Goal: Task Accomplishment & Management: Use online tool/utility

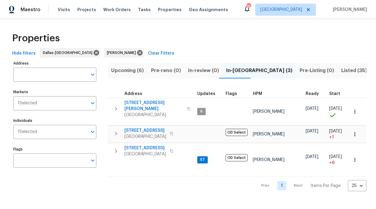
click at [150, 147] on span "6211 Crested Butte Dr" at bounding box center [145, 148] width 42 height 6
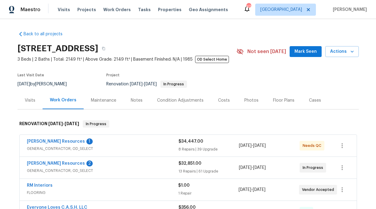
click at [53, 159] on div "Lawrence Resources 2 GENERAL_CONTRACTOR, OD_SELECT $32,851.00 13 Repairs | 61 U…" at bounding box center [188, 168] width 337 height 22
click at [53, 164] on link "[PERSON_NAME] Resources" at bounding box center [56, 164] width 58 height 4
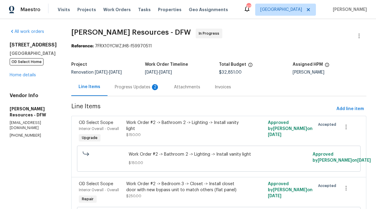
click at [136, 89] on div "Progress Updates 2" at bounding box center [137, 87] width 45 height 6
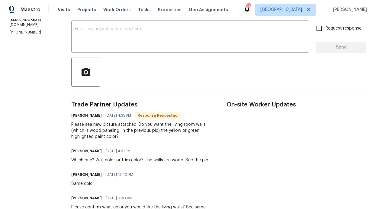
scroll to position [124, 0]
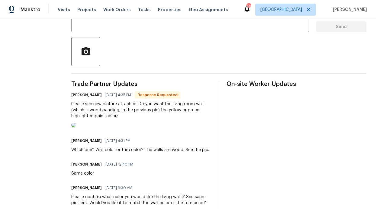
click at [76, 128] on img at bounding box center [73, 125] width 5 height 5
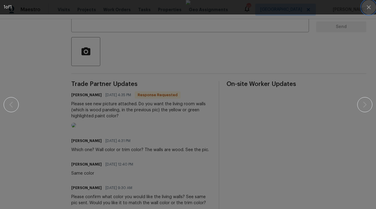
click at [366, 11] on icon "button" at bounding box center [368, 7] width 7 height 7
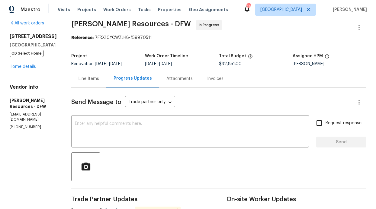
scroll to position [0, 0]
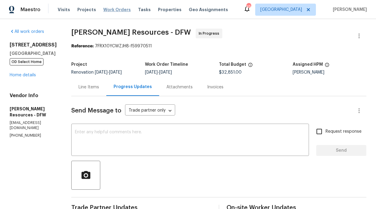
click at [111, 9] on span "Work Orders" at bounding box center [116, 10] width 27 height 6
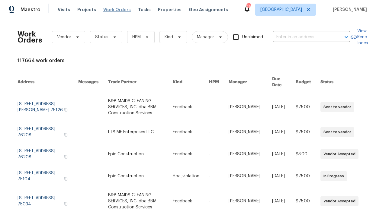
click at [115, 11] on span "Work Orders" at bounding box center [116, 10] width 27 height 6
click at [157, 4] on div "Visits Projects Work Orders Tasks Properties Geo Assignments" at bounding box center [147, 10] width 178 height 12
click at [158, 9] on span "Properties" at bounding box center [170, 10] width 24 height 6
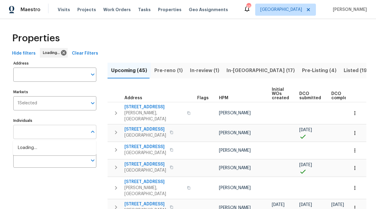
click at [55, 131] on input "Individuals" at bounding box center [50, 132] width 74 height 14
click at [49, 124] on div "Individuals Individuals" at bounding box center [54, 128] width 83 height 23
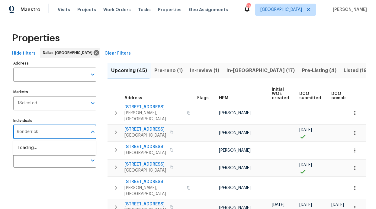
type input "Ronderrick"
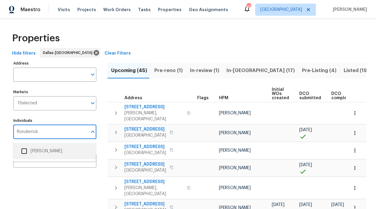
click at [52, 154] on li "[PERSON_NAME]" at bounding box center [54, 151] width 73 height 13
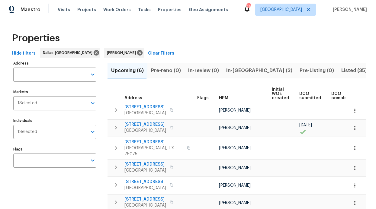
click at [237, 70] on span "In-reno (3)" at bounding box center [259, 70] width 66 height 8
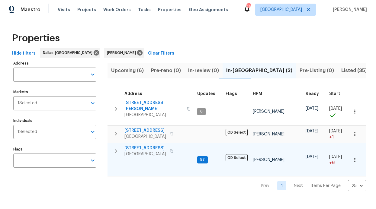
click at [147, 145] on span "6211 Crested Butte Dr" at bounding box center [145, 148] width 42 height 6
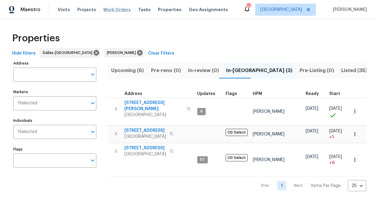
click at [107, 8] on span "Work Orders" at bounding box center [116, 10] width 27 height 6
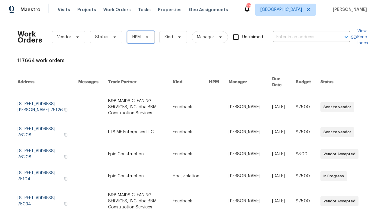
click at [149, 37] on span "HPM" at bounding box center [140, 37] width 27 height 12
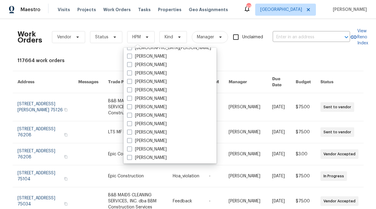
scroll to position [303, 0]
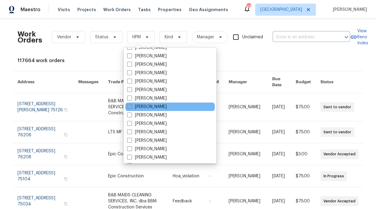
click at [150, 105] on label "[PERSON_NAME]" at bounding box center [147, 107] width 40 height 6
click at [131, 105] on input "[PERSON_NAME]" at bounding box center [129, 106] width 4 height 4
checkbox input "true"
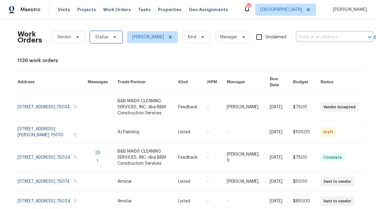
click at [102, 41] on span "Status" at bounding box center [106, 37] width 32 height 12
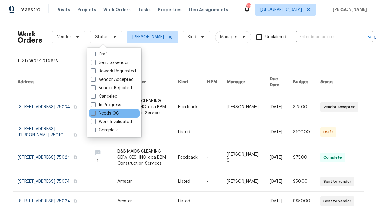
click at [104, 110] on div "Needs QC" at bounding box center [114, 113] width 50 height 8
click at [105, 112] on label "Needs QC" at bounding box center [105, 114] width 28 height 6
click at [95, 112] on input "Needs QC" at bounding box center [93, 113] width 4 height 4
checkbox input "true"
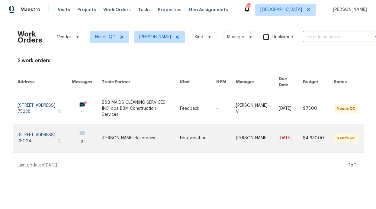
click at [146, 124] on link at bounding box center [141, 138] width 78 height 28
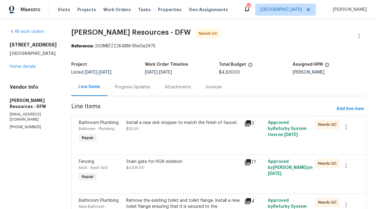
click at [155, 132] on div "Install a new sink stopper to match the finish of faucet. $25.00" at bounding box center [183, 126] width 115 height 12
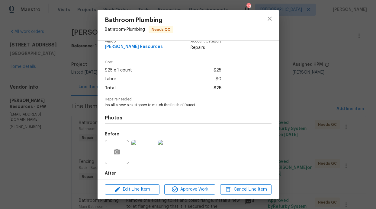
scroll to position [39, 0]
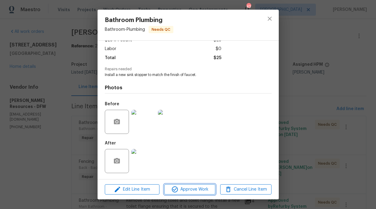
click at [185, 187] on span "Approve Work" at bounding box center [189, 190] width 47 height 8
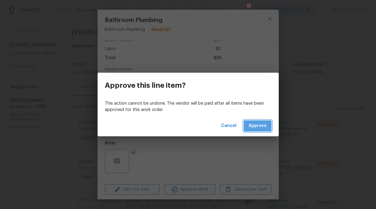
click at [258, 130] on button "Approve" at bounding box center [258, 126] width 28 height 11
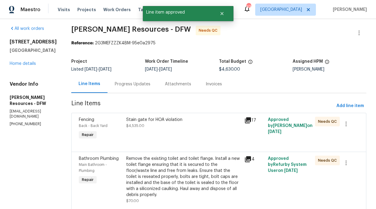
scroll to position [8, 0]
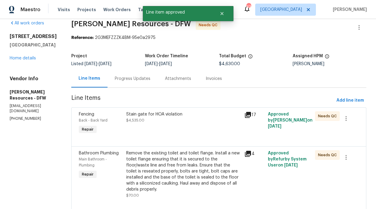
click at [200, 125] on div "Stain gate for HOA violation $4,535.00" at bounding box center [183, 124] width 118 height 28
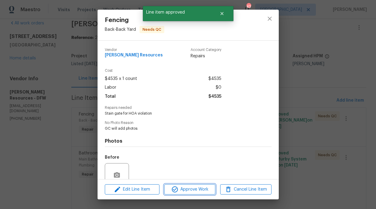
click at [201, 189] on span "Approve Work" at bounding box center [189, 190] width 47 height 8
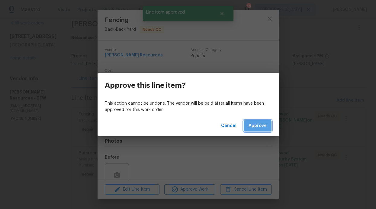
click at [263, 123] on span "Approve" at bounding box center [258, 126] width 18 height 8
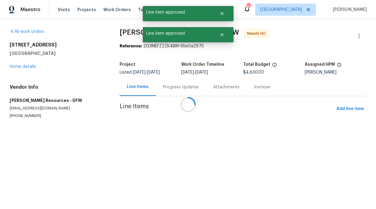
scroll to position [0, 0]
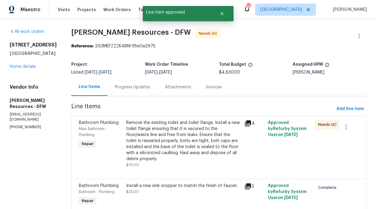
click at [189, 149] on div "Remove the existing toilet and toilet flange. Install a new toilet flange ensur…" at bounding box center [183, 141] width 115 height 42
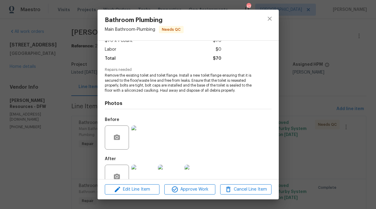
scroll to position [54, 0]
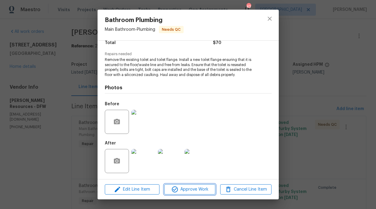
click at [204, 187] on span "Approve Work" at bounding box center [189, 190] width 47 height 8
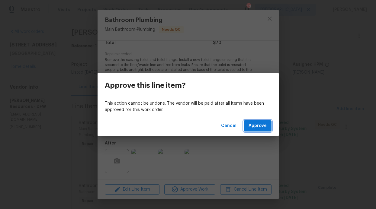
click at [256, 126] on span "Approve" at bounding box center [258, 126] width 18 height 8
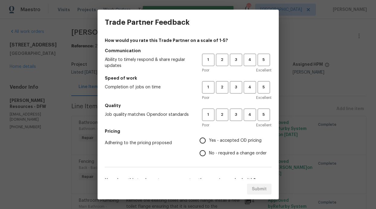
click at [263, 69] on span "Excellent" at bounding box center [263, 70] width 15 height 6
click at [250, 63] on span "4" at bounding box center [249, 60] width 11 height 7
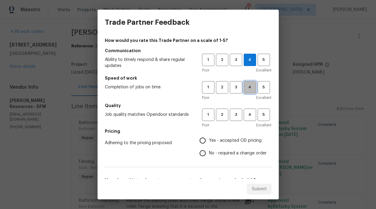
click at [246, 89] on span "4" at bounding box center [249, 87] width 11 height 7
click at [244, 120] on button "4" at bounding box center [250, 115] width 12 height 12
click at [221, 139] on span "Yes - accepted OD pricing" at bounding box center [235, 141] width 53 height 6
click at [209, 139] on input "Yes - accepted OD pricing" at bounding box center [202, 140] width 13 height 13
radio input "true"
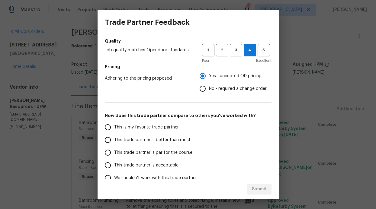
scroll to position [97, 0]
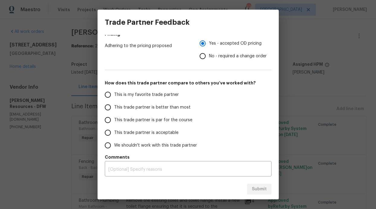
click at [160, 112] on label "This trade partner is better than most" at bounding box center [149, 107] width 95 height 13
click at [114, 112] on input "This trade partner is better than most" at bounding box center [108, 107] width 13 height 13
radio input "false"
click at [187, 121] on span "This trade partner is par for the course" at bounding box center [153, 120] width 78 height 6
click at [114, 121] on input "This trade partner is par for the course" at bounding box center [108, 120] width 13 height 13
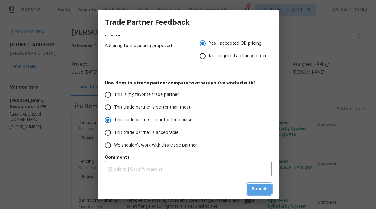
click at [250, 184] on button "Submit" at bounding box center [259, 189] width 24 height 11
radio input "true"
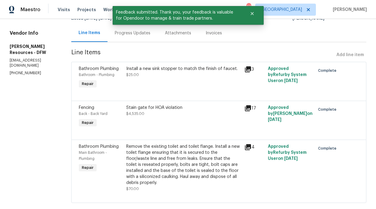
scroll to position [70, 0]
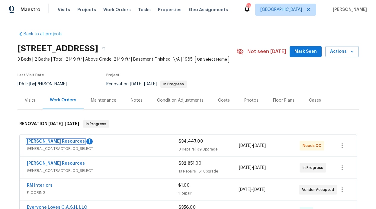
click at [63, 143] on link "[PERSON_NAME] Resources" at bounding box center [56, 142] width 58 height 4
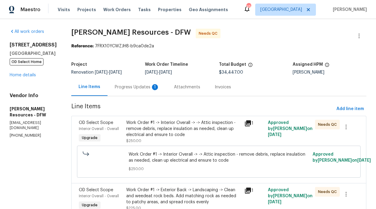
click at [146, 87] on div "Progress Updates 1" at bounding box center [137, 87] width 45 height 6
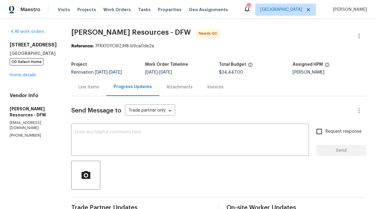
click at [92, 87] on div "Line Items" at bounding box center [89, 87] width 21 height 6
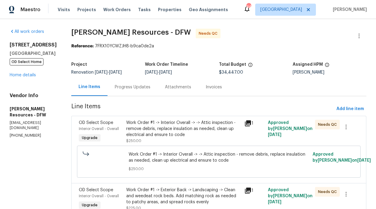
click at [146, 128] on div "Work Order #1 -> Interior Overall -> -> Attic inspection - remove debris, repla…" at bounding box center [183, 129] width 115 height 18
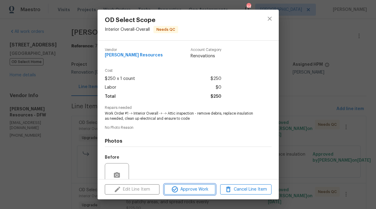
click at [195, 190] on span "Approve Work" at bounding box center [189, 190] width 47 height 8
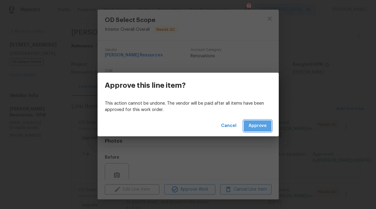
click at [251, 124] on span "Approve" at bounding box center [258, 126] width 18 height 8
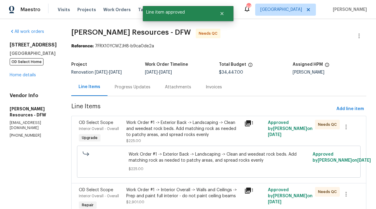
click at [113, 5] on div "Visits Projects Work Orders Tasks Properties Geo Assignments" at bounding box center [147, 10] width 178 height 12
click at [114, 8] on span "Work Orders" at bounding box center [116, 10] width 27 height 6
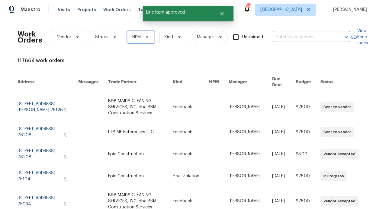
click at [143, 40] on span "HPM" at bounding box center [140, 37] width 27 height 12
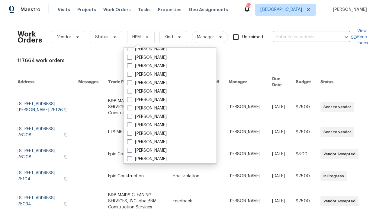
scroll to position [337, 0]
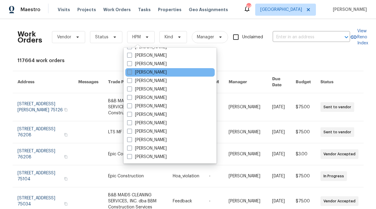
click at [147, 75] on label "[PERSON_NAME]" at bounding box center [147, 72] width 40 height 6
click at [131, 73] on input "[PERSON_NAME]" at bounding box center [129, 71] width 4 height 4
checkbox input "true"
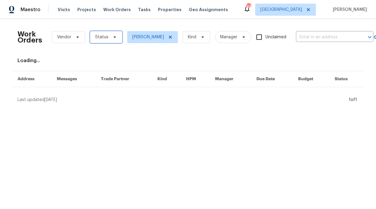
click at [102, 36] on span "Status" at bounding box center [101, 37] width 13 height 6
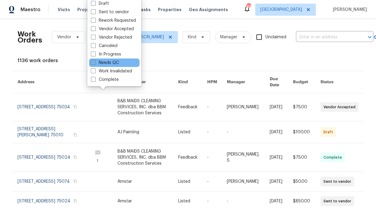
click at [115, 60] on label "Needs QC" at bounding box center [105, 63] width 28 height 6
click at [95, 60] on input "Needs QC" at bounding box center [93, 62] width 4 height 4
checkbox input "true"
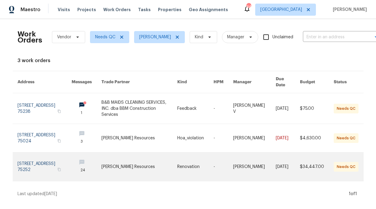
click at [67, 157] on td "24" at bounding box center [82, 167] width 30 height 29
click at [108, 156] on link at bounding box center [140, 167] width 76 height 28
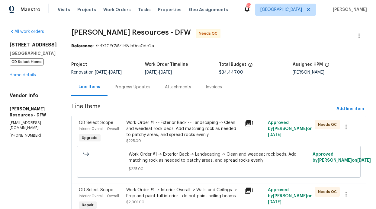
click at [145, 122] on div "Work Order #1 -> Exterior Back -> Landscaping -> Clean and weedeat rock beds. A…" at bounding box center [183, 129] width 115 height 18
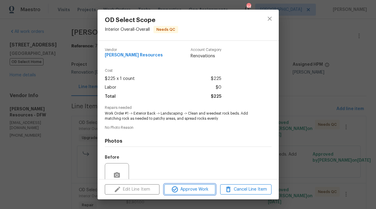
click at [182, 189] on span "Approve Work" at bounding box center [189, 190] width 47 height 8
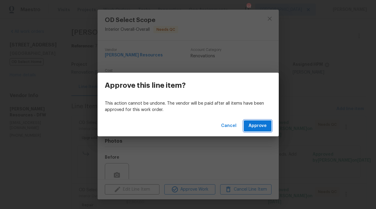
click at [260, 131] on button "Approve" at bounding box center [258, 126] width 28 height 11
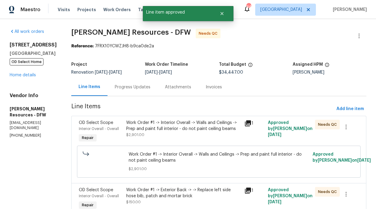
click at [195, 127] on div "Work Order #1 -> Interior Overall -> Walls and Ceilings -> Prep and paint full …" at bounding box center [183, 126] width 115 height 12
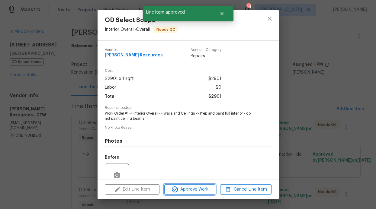
click at [208, 189] on span "Approve Work" at bounding box center [189, 190] width 47 height 8
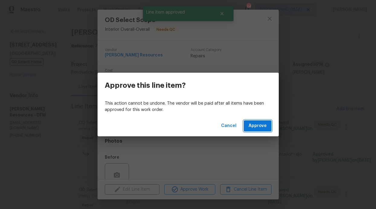
click at [256, 128] on span "Approve" at bounding box center [258, 126] width 18 height 8
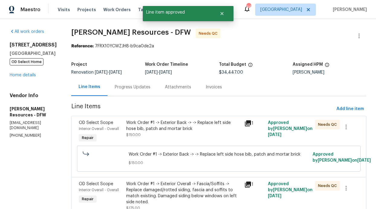
click at [202, 135] on div "Work Order #1 -> Exterior Back -> -> Replace left side hose bib, patch and mort…" at bounding box center [183, 129] width 115 height 18
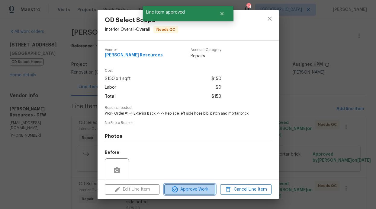
click at [202, 189] on span "Approve Work" at bounding box center [189, 190] width 47 height 8
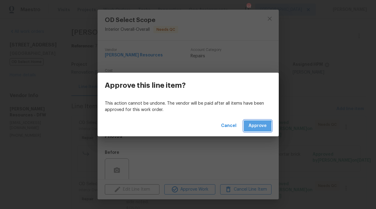
click at [256, 126] on span "Approve" at bounding box center [258, 126] width 18 height 8
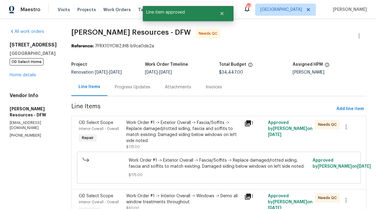
click at [241, 129] on div "Work Order #1 -> Exterior Overall -> Fascia/Soffits -> Replace damaged/rotted s…" at bounding box center [183, 132] width 115 height 24
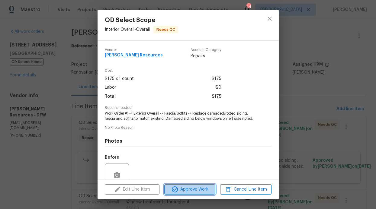
click at [182, 188] on span "Approve Work" at bounding box center [189, 190] width 47 height 8
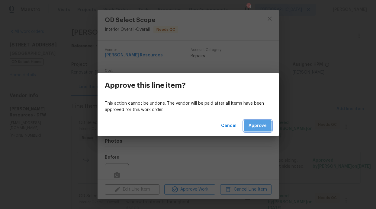
click at [257, 126] on span "Approve" at bounding box center [258, 126] width 18 height 8
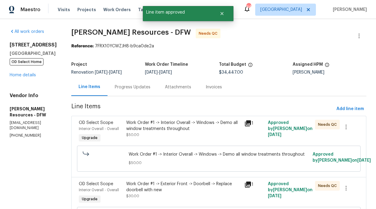
click at [201, 141] on div "Work Order #1 -> Interior Overall -> Windows -> Demo all window treatments thro…" at bounding box center [183, 132] width 118 height 28
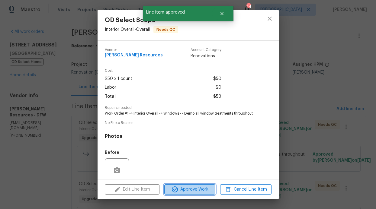
click at [202, 190] on span "Approve Work" at bounding box center [189, 190] width 47 height 8
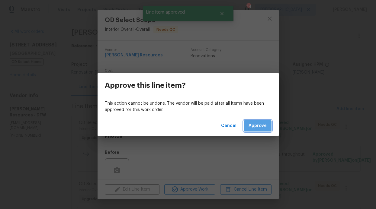
click at [261, 130] on span "Approve" at bounding box center [258, 126] width 18 height 8
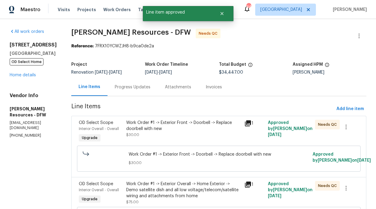
click at [218, 135] on div "Work Order #1 -> Exterior Front -> Doorbell -> Replace doorbell with new $30.00" at bounding box center [183, 129] width 115 height 18
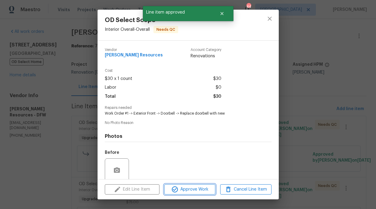
click at [199, 188] on span "Approve Work" at bounding box center [189, 190] width 47 height 8
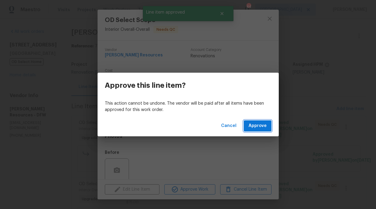
click at [262, 129] on span "Approve" at bounding box center [258, 126] width 18 height 8
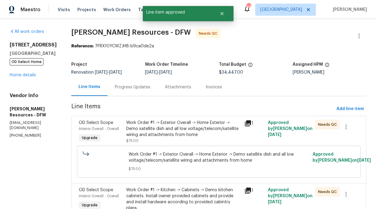
click at [218, 131] on div "Work Order #1 -> Exterior Overall -> Home Exterior -> Demo satellite dish and a…" at bounding box center [183, 129] width 115 height 18
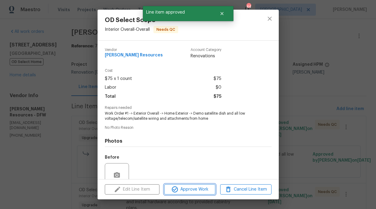
click at [198, 192] on span "Approve Work" at bounding box center [189, 190] width 47 height 8
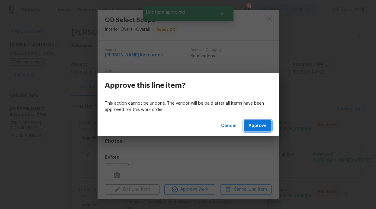
click at [260, 121] on button "Approve" at bounding box center [258, 126] width 28 height 11
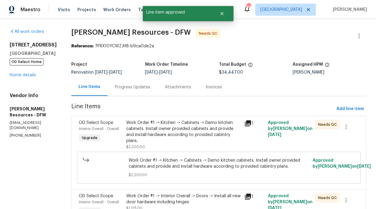
click at [205, 131] on div "Work Order #1 -> Kitchen -> Cabinets -> Demo kitchen cabinets. Install owner pr…" at bounding box center [183, 132] width 115 height 24
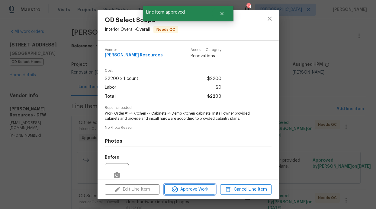
click at [207, 190] on span "Approve Work" at bounding box center [189, 190] width 47 height 8
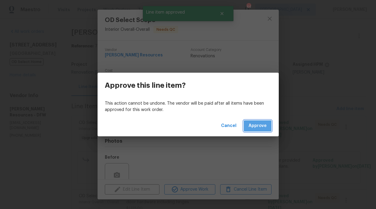
click at [265, 126] on span "Approve" at bounding box center [258, 126] width 18 height 8
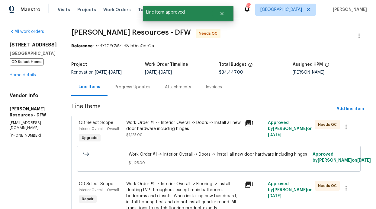
click at [208, 130] on div "Work Order #1 -> Interior Overall -> Doors -> Install all new door hardware inc…" at bounding box center [183, 126] width 115 height 12
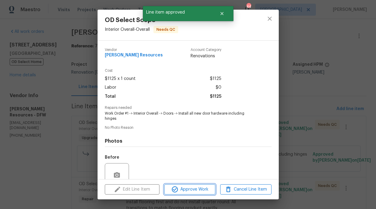
click at [200, 191] on span "Approve Work" at bounding box center [189, 190] width 47 height 8
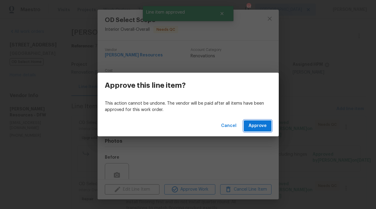
click at [268, 126] on button "Approve" at bounding box center [258, 126] width 28 height 11
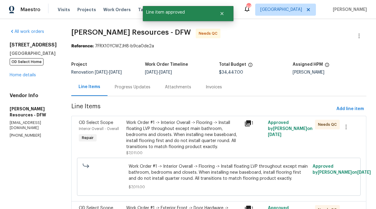
click at [202, 139] on div "Work Order #1 -> Interior Overall -> Flooring -> Install floating LVP throughou…" at bounding box center [183, 135] width 115 height 30
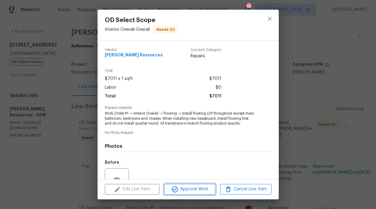
click at [201, 186] on span "Approve Work" at bounding box center [189, 190] width 47 height 8
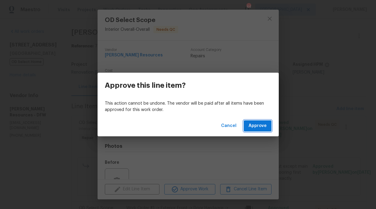
click at [255, 130] on button "Approve" at bounding box center [258, 126] width 28 height 11
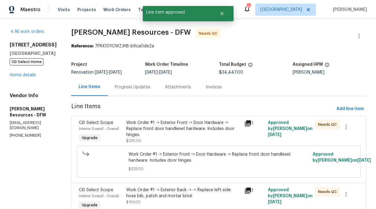
click at [213, 141] on div "Work Order #1 -> Exterior Front -> Door Hardware -> Replace front door handlese…" at bounding box center [183, 132] width 115 height 24
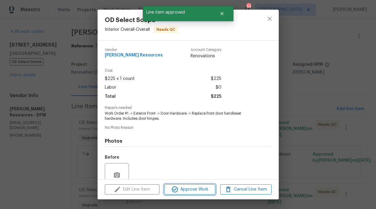
click at [206, 189] on span "Approve Work" at bounding box center [189, 190] width 47 height 8
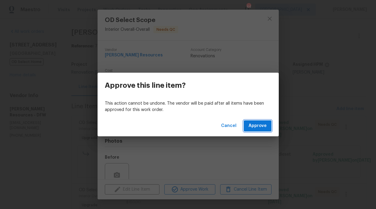
click at [263, 128] on span "Approve" at bounding box center [258, 126] width 18 height 8
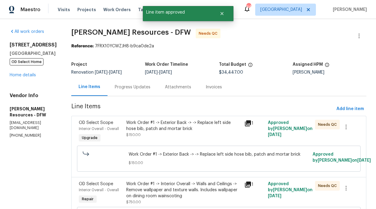
click at [213, 137] on div "Work Order #1 -> Exterior Back -> -> Replace left side hose bib, patch and mort…" at bounding box center [183, 129] width 115 height 18
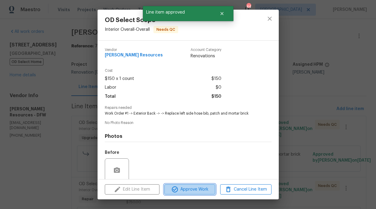
click at [198, 187] on span "Approve Work" at bounding box center [189, 190] width 47 height 8
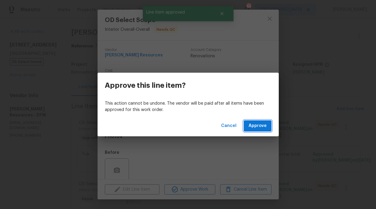
click at [259, 128] on span "Approve" at bounding box center [258, 126] width 18 height 8
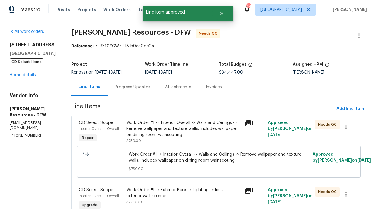
click at [201, 134] on div "Work Order #1 -> Interior Overall -> Walls and Ceilings -> Remove wallpaper and…" at bounding box center [183, 129] width 115 height 18
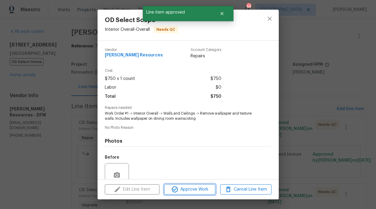
click at [199, 187] on span "Approve Work" at bounding box center [189, 190] width 47 height 8
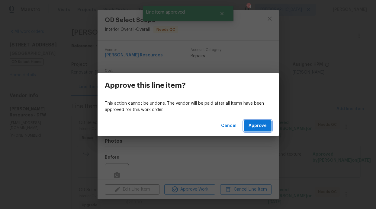
click at [252, 124] on span "Approve" at bounding box center [258, 126] width 18 height 8
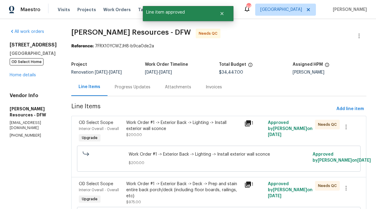
click at [218, 136] on div "Work Order #1 -> Exterior Back -> Lighting -> Install exterior wall sconce $200…" at bounding box center [183, 129] width 115 height 18
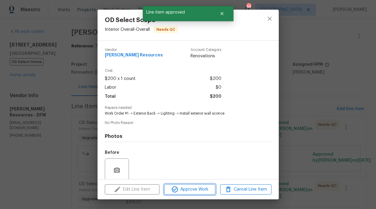
click at [194, 186] on span "Approve Work" at bounding box center [189, 190] width 47 height 8
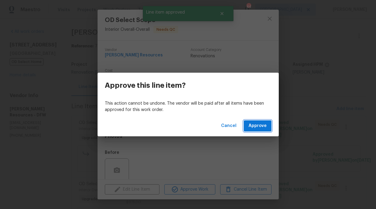
click at [264, 130] on span "Approve" at bounding box center [258, 126] width 18 height 8
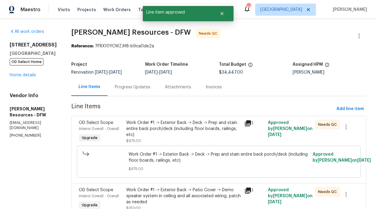
click at [208, 133] on div "Work Order #1 -> Exterior Back -> Deck -> Prep and stain entire back porch/deck…" at bounding box center [183, 129] width 115 height 18
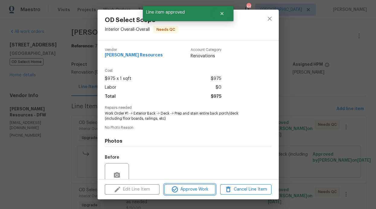
click at [203, 189] on span "Approve Work" at bounding box center [189, 190] width 47 height 8
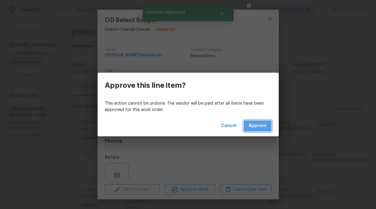
click at [260, 128] on span "Approve" at bounding box center [258, 126] width 18 height 8
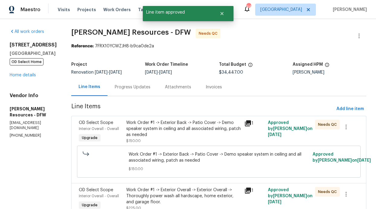
click at [188, 135] on div "Work Order #1 -> Exterior Back -> Patio Cover -> Demo speaker system in ceiling…" at bounding box center [183, 129] width 115 height 18
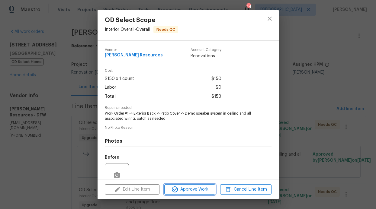
click at [180, 188] on span "Approve Work" at bounding box center [189, 190] width 47 height 8
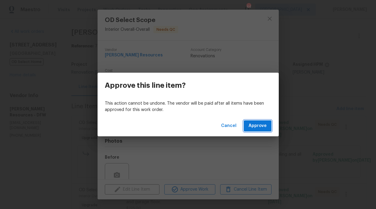
click at [247, 124] on button "Approve" at bounding box center [258, 126] width 28 height 11
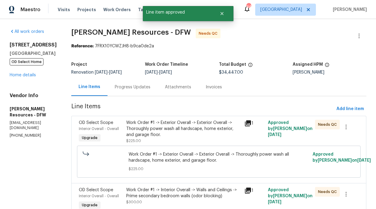
click at [205, 131] on div "Work Order #1 -> Exterior Overall -> Exterior Overall -> Thoroughly power wash …" at bounding box center [183, 129] width 115 height 18
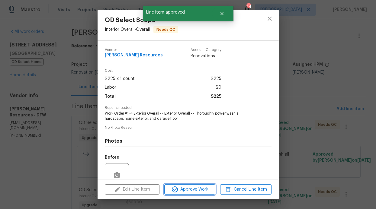
click at [199, 194] on button "Approve Work" at bounding box center [189, 190] width 51 height 11
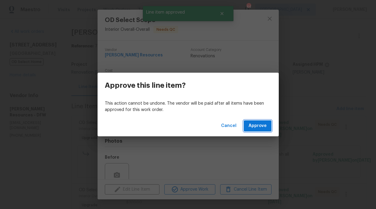
click at [261, 130] on button "Approve" at bounding box center [258, 126] width 28 height 11
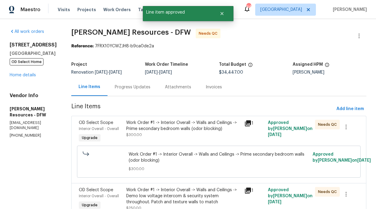
click at [215, 131] on div "Work Order #1 -> Interior Overall -> Walls and Ceilings -> Prime secondary bedr…" at bounding box center [183, 126] width 115 height 12
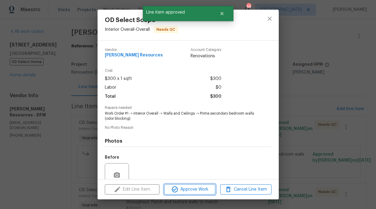
click at [207, 189] on span "Approve Work" at bounding box center [189, 190] width 47 height 8
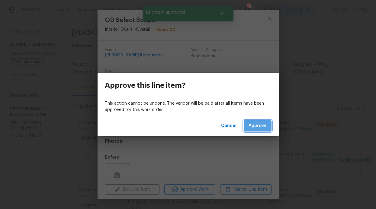
click at [263, 126] on span "Approve" at bounding box center [258, 126] width 18 height 8
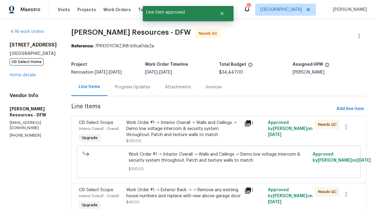
click at [199, 125] on div "Work Order #1 -> Interior Overall -> Walls and Ceilings -> Demo low voltage int…" at bounding box center [183, 129] width 115 height 18
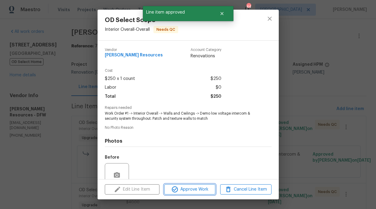
click at [188, 188] on span "Approve Work" at bounding box center [189, 190] width 47 height 8
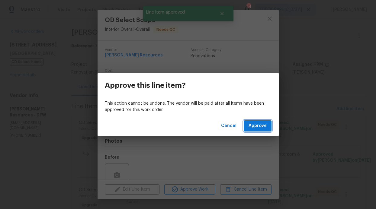
click at [260, 123] on span "Approve" at bounding box center [258, 126] width 18 height 8
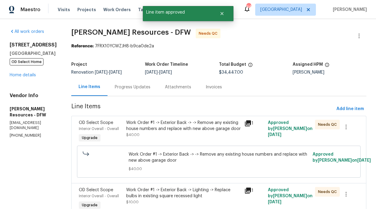
click at [200, 131] on div "Work Order #1 -> Exterior Back -> -> Remove any existing house numbers and repl…" at bounding box center [183, 126] width 115 height 12
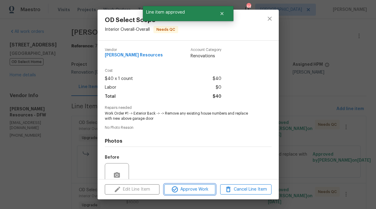
click at [202, 186] on span "Approve Work" at bounding box center [189, 190] width 47 height 8
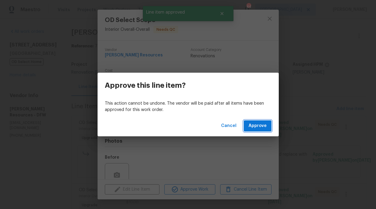
click at [259, 124] on span "Approve" at bounding box center [258, 126] width 18 height 8
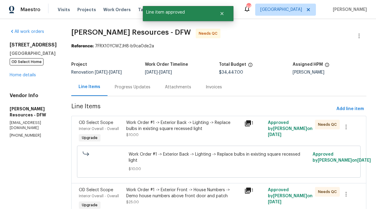
click at [210, 135] on div "Work Order #1 -> Exterior Back -> Lighting -> Replace bulbs in existing square …" at bounding box center [183, 129] width 115 height 18
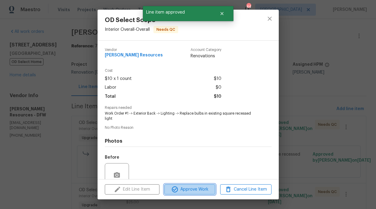
click at [206, 187] on span "Approve Work" at bounding box center [189, 190] width 47 height 8
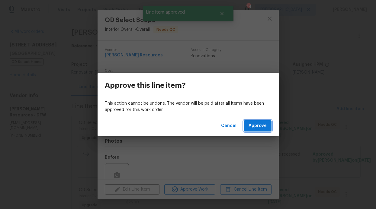
click at [261, 129] on span "Approve" at bounding box center [258, 126] width 18 height 8
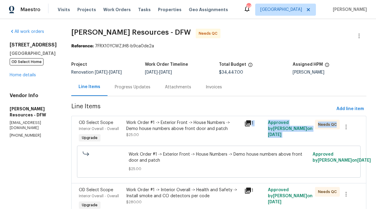
click at [179, 144] on div "OD Select Scope Interior Overall - Overall Upgrade Work Order #1 -> Exterior Fr…" at bounding box center [218, 149] width 295 height 67
click at [181, 135] on div "Work Order #1 -> Exterior Front -> House Numbers -> Demo house numbers above fr…" at bounding box center [183, 129] width 115 height 18
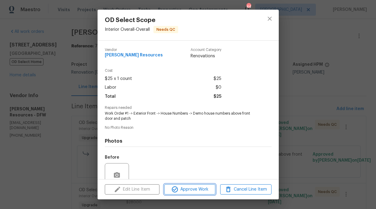
click at [200, 187] on span "Approve Work" at bounding box center [189, 190] width 47 height 8
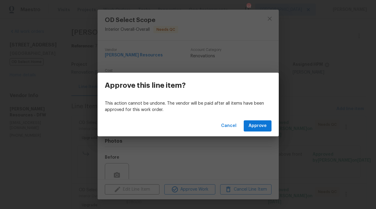
click at [258, 119] on div "Cancel Approve" at bounding box center [188, 126] width 181 height 21
click at [252, 125] on span "Approve" at bounding box center [258, 126] width 18 height 8
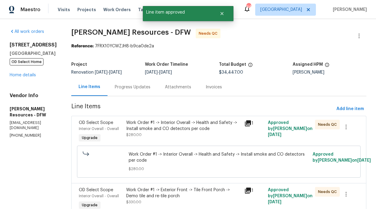
click at [201, 138] on div "Work Order #1 -> Interior Overall -> Health and Safety -> Install smoke and CO …" at bounding box center [183, 129] width 115 height 18
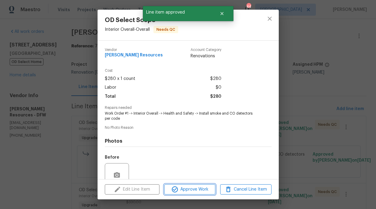
click at [205, 187] on span "Approve Work" at bounding box center [189, 190] width 47 height 8
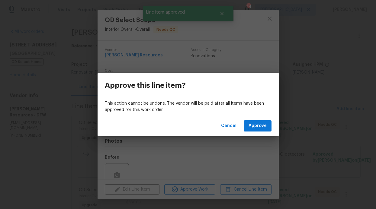
click at [252, 134] on div "Cancel Approve" at bounding box center [188, 126] width 181 height 21
click at [254, 130] on button "Approve" at bounding box center [258, 126] width 28 height 11
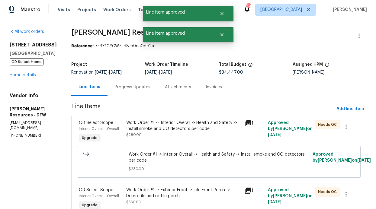
click at [202, 135] on div "Work Order #1 -> Interior Overall -> Health and Safety -> Install smoke and CO …" at bounding box center [183, 129] width 115 height 18
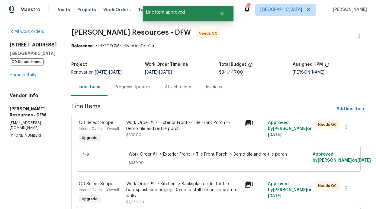
click at [198, 136] on div "Work Order #1 -> Exterior Front -> Tile Front Porch -> Demo tile and re-tile po…" at bounding box center [183, 129] width 115 height 18
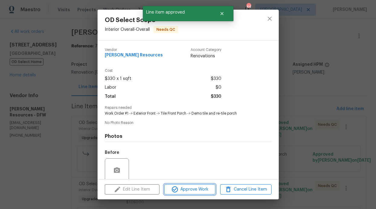
click at [191, 188] on span "Approve Work" at bounding box center [189, 190] width 47 height 8
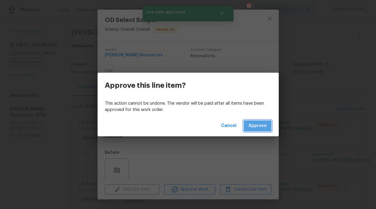
click at [260, 126] on span "Approve" at bounding box center [258, 126] width 18 height 8
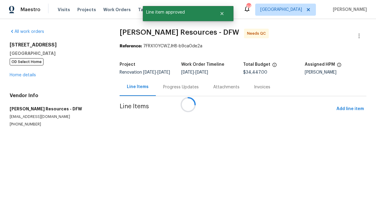
drag, startPoint x: 202, startPoint y: 135, endPoint x: 197, endPoint y: 136, distance: 4.7
click at [197, 136] on div at bounding box center [188, 104] width 376 height 209
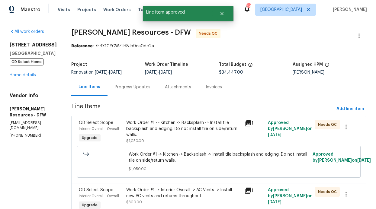
click at [197, 134] on div "Work Order #1 -> Kitchen -> Backsplash -> Install tile backsplash and edging. D…" at bounding box center [183, 129] width 115 height 18
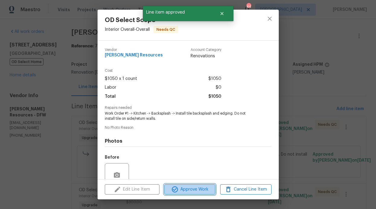
click at [196, 186] on span "Approve Work" at bounding box center [189, 190] width 47 height 8
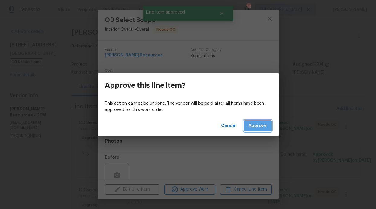
click at [269, 122] on button "Approve" at bounding box center [258, 126] width 28 height 11
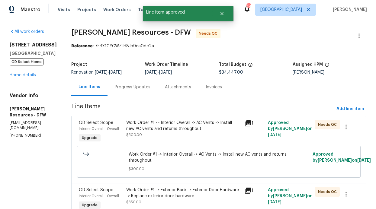
click at [187, 128] on div "Work Order #1 -> Interior Overall -> AC Vents -> Install new AC vents and retur…" at bounding box center [183, 126] width 115 height 12
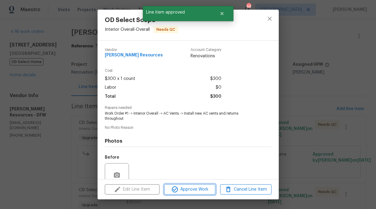
click at [189, 190] on span "Approve Work" at bounding box center [189, 190] width 47 height 8
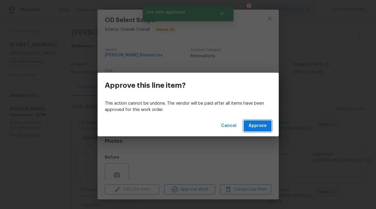
click at [254, 126] on span "Approve" at bounding box center [258, 126] width 18 height 8
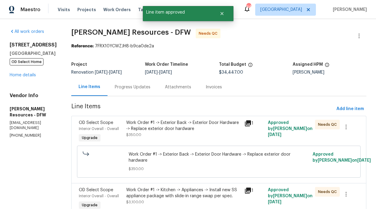
click at [205, 130] on div "Work Order #1 -> Exterior Back -> Exterior Door Hardware -> Replace exterior do…" at bounding box center [183, 126] width 115 height 12
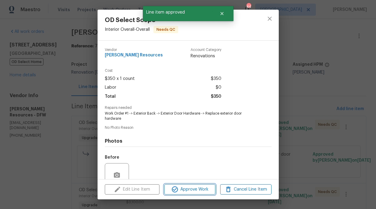
click at [199, 187] on span "Approve Work" at bounding box center [189, 190] width 47 height 8
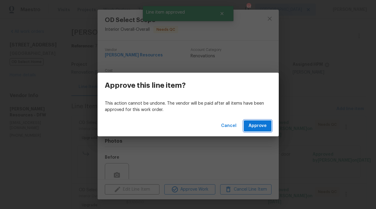
click at [251, 124] on span "Approve" at bounding box center [258, 126] width 18 height 8
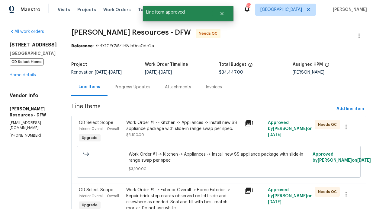
click at [210, 132] on div "Work Order #1 -> Kitchen -> Appliances -> Install new SS appliance package with…" at bounding box center [183, 126] width 115 height 12
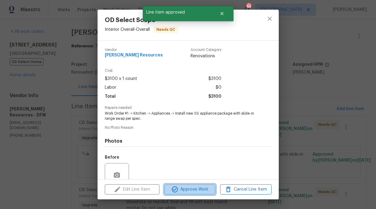
click at [207, 189] on span "Approve Work" at bounding box center [189, 190] width 47 height 8
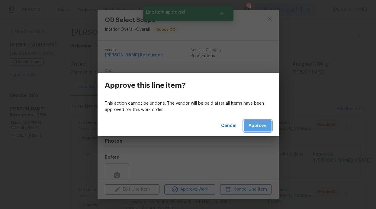
click at [257, 130] on button "Approve" at bounding box center [258, 126] width 28 height 11
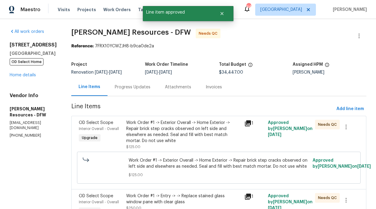
click at [218, 127] on div "Work Order #1 -> Exterior Overall -> Home Exterior -> Repair brick step cracks …" at bounding box center [183, 132] width 115 height 24
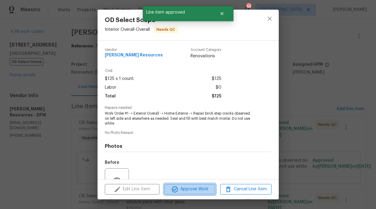
click at [200, 189] on span "Approve Work" at bounding box center [189, 190] width 47 height 8
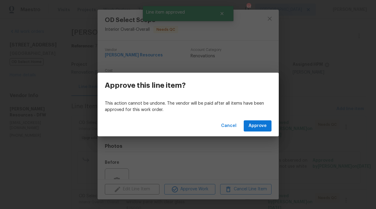
click at [259, 118] on div "Cancel Approve" at bounding box center [188, 126] width 181 height 21
click at [259, 123] on span "Approve" at bounding box center [258, 126] width 18 height 8
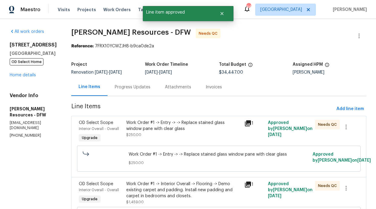
click at [207, 134] on div "Work Order #1 -> Entry -> -> Replace stained glass window pane with clear glass…" at bounding box center [183, 129] width 115 height 18
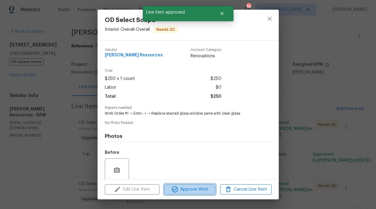
click at [202, 189] on span "Approve Work" at bounding box center [189, 190] width 47 height 8
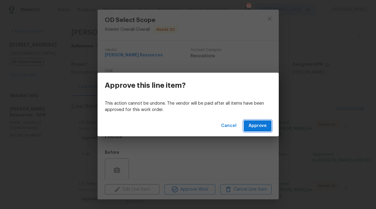
click at [255, 129] on span "Approve" at bounding box center [258, 126] width 18 height 8
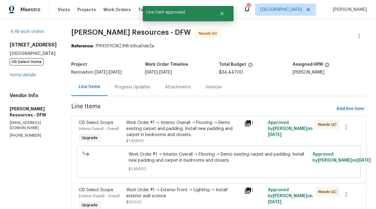
click at [222, 126] on div "Work Order #1 -> Interior Overall -> Flooring -> Demo existing carpet and paddi…" at bounding box center [183, 129] width 115 height 18
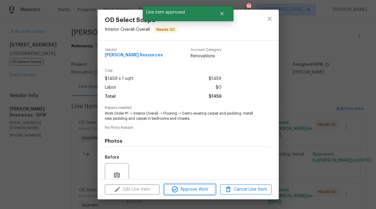
click at [202, 186] on span "Approve Work" at bounding box center [189, 190] width 47 height 8
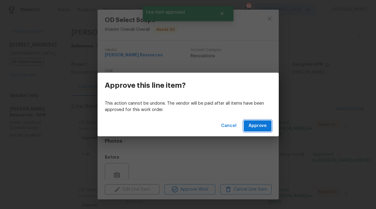
click at [264, 128] on span "Approve" at bounding box center [258, 126] width 18 height 8
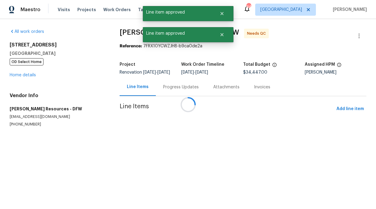
click at [202, 136] on div at bounding box center [188, 104] width 376 height 209
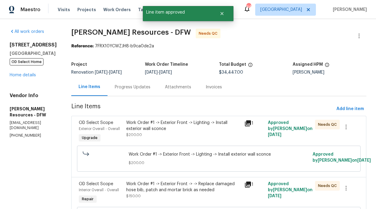
click at [195, 133] on div "Work Order #1 -> Exterior Front -> Lighting -> Install exterior wall sconce $20…" at bounding box center [183, 129] width 115 height 18
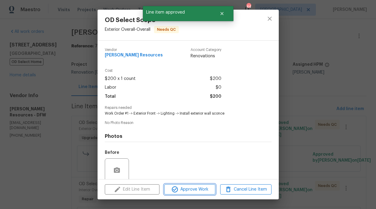
click at [190, 192] on span "Approve Work" at bounding box center [189, 190] width 47 height 8
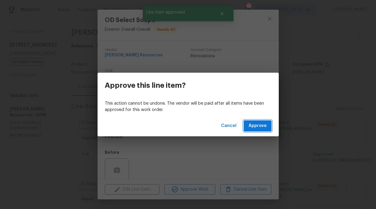
click at [261, 128] on span "Approve" at bounding box center [258, 126] width 18 height 8
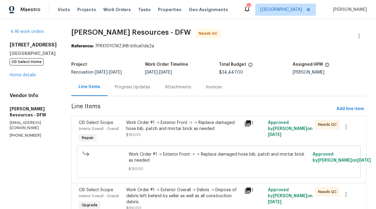
click at [192, 128] on div "Work Order #1 -> Exterior Front -> -> Replace damaged hose bib, patch and morta…" at bounding box center [183, 126] width 115 height 12
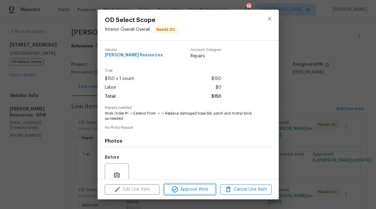
click at [191, 186] on span "Approve Work" at bounding box center [189, 190] width 47 height 8
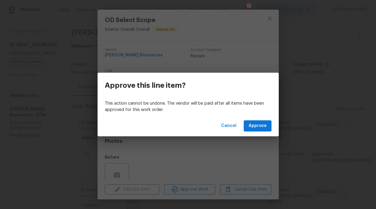
click at [259, 119] on div "Cancel Approve" at bounding box center [188, 126] width 181 height 21
click at [259, 121] on button "Approve" at bounding box center [258, 126] width 28 height 11
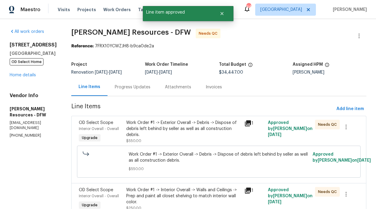
click at [189, 131] on div "Work Order #1 -> Exterior Overall -> Debris -> Dispose of debris left behind by…" at bounding box center [183, 129] width 115 height 18
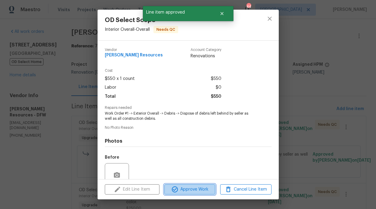
click at [189, 185] on button "Approve Work" at bounding box center [189, 190] width 51 height 11
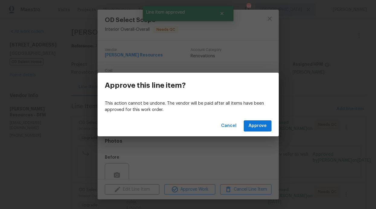
click at [259, 119] on div "Cancel Approve" at bounding box center [188, 126] width 181 height 21
click at [257, 125] on span "Approve" at bounding box center [258, 126] width 18 height 8
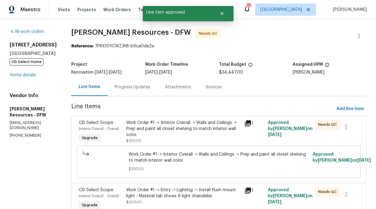
click at [194, 129] on div "Work Order #1 -> Interior Overall -> Walls and Ceilings -> Prep and paint all c…" at bounding box center [183, 129] width 115 height 18
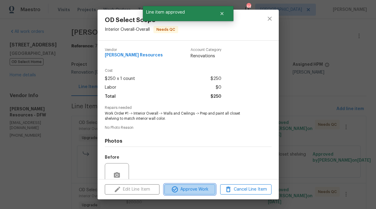
click at [201, 193] on button "Approve Work" at bounding box center [189, 190] width 51 height 11
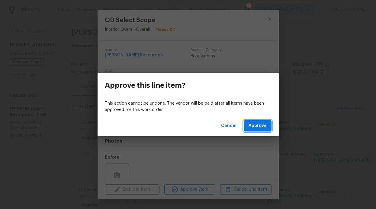
click at [259, 128] on span "Approve" at bounding box center [258, 126] width 18 height 8
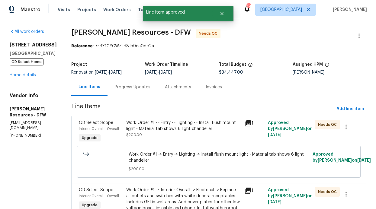
click at [190, 130] on div "Work Order #1 -> Entry -> Lighting -> Install flush mount light - Material tab …" at bounding box center [183, 126] width 115 height 12
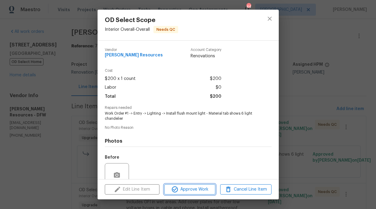
click at [183, 188] on span "Approve Work" at bounding box center [189, 190] width 47 height 8
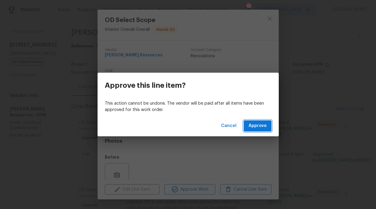
click at [250, 125] on span "Approve" at bounding box center [258, 126] width 18 height 8
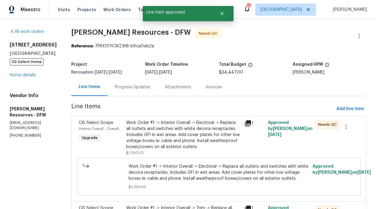
click at [185, 131] on div "Work Order #1 -> Interior Overall -> Electrical -> Replace all outlets and swit…" at bounding box center [183, 135] width 115 height 30
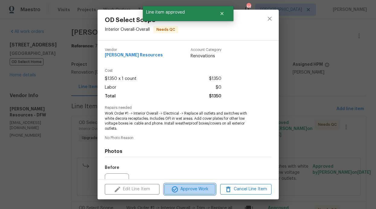
click at [197, 189] on span "Approve Work" at bounding box center [189, 190] width 47 height 8
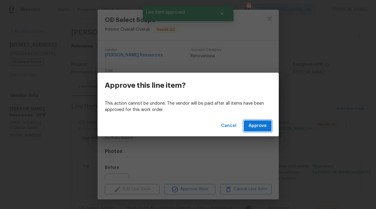
click at [256, 129] on span "Approve" at bounding box center [258, 126] width 18 height 8
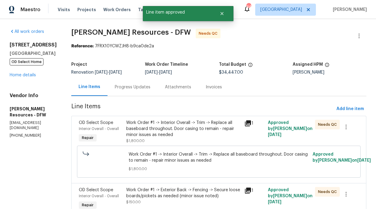
click at [195, 135] on div "Work Order #1 -> Interior Overall -> Trim -> Replace all baseboard throughout. …" at bounding box center [183, 129] width 115 height 18
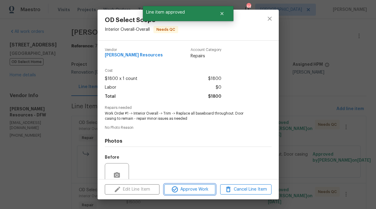
click at [200, 189] on span "Approve Work" at bounding box center [189, 190] width 47 height 8
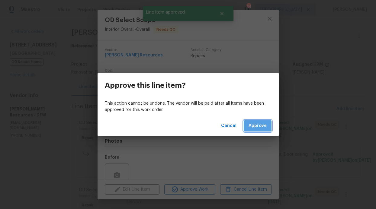
click at [255, 124] on span "Approve" at bounding box center [258, 126] width 18 height 8
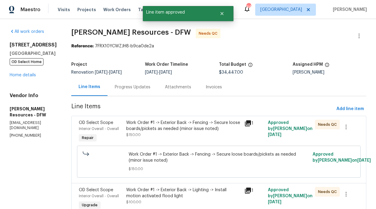
click at [192, 135] on div "Work Order #1 -> Exterior Back -> Fencing -> Secure loose boards/pickets as nee…" at bounding box center [183, 129] width 115 height 18
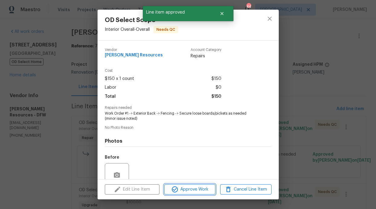
click at [193, 188] on span "Approve Work" at bounding box center [189, 190] width 47 height 8
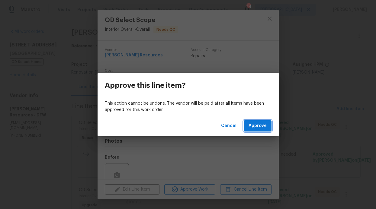
click at [261, 131] on button "Approve" at bounding box center [258, 126] width 28 height 11
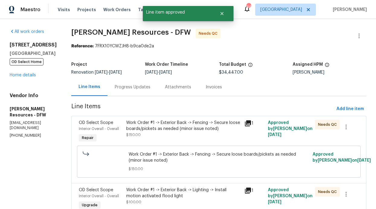
click at [222, 134] on div "Work Order #1 -> Exterior Back -> Fencing -> Secure loose boards/pickets as nee…" at bounding box center [183, 129] width 115 height 18
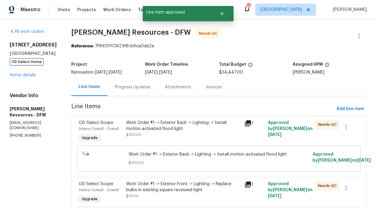
click at [201, 131] on div "Work Order #1 -> Exterior Back -> Lighting -> Install motion activated flood li…" at bounding box center [183, 126] width 115 height 12
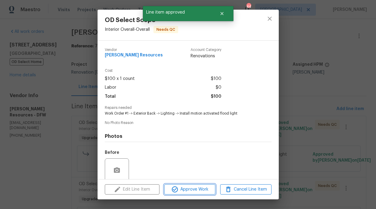
click at [197, 186] on span "Approve Work" at bounding box center [189, 190] width 47 height 8
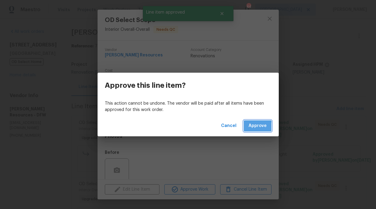
click at [249, 127] on button "Approve" at bounding box center [258, 126] width 28 height 11
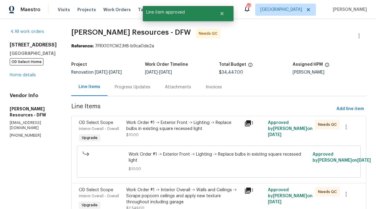
click at [187, 139] on div "Work Order #1 -> Exterior Front -> Lighting -> Replace bulbs in existing square…" at bounding box center [183, 132] width 118 height 28
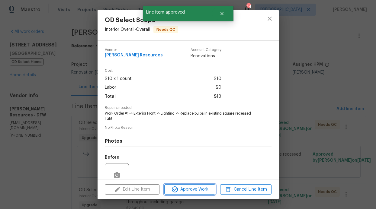
click at [187, 186] on span "Approve Work" at bounding box center [189, 190] width 47 height 8
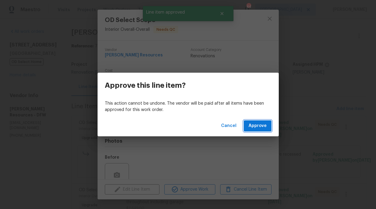
click at [262, 126] on span "Approve" at bounding box center [258, 126] width 18 height 8
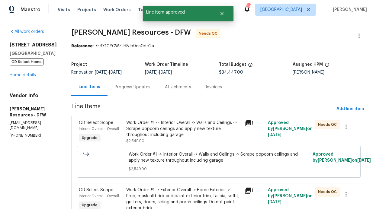
click at [183, 134] on div "Work Order #1 -> Interior Overall -> Walls and Ceilings -> Scrape popcorn ceili…" at bounding box center [183, 129] width 115 height 18
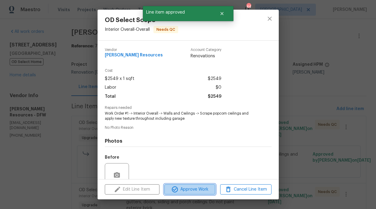
click at [191, 190] on span "Approve Work" at bounding box center [189, 190] width 47 height 8
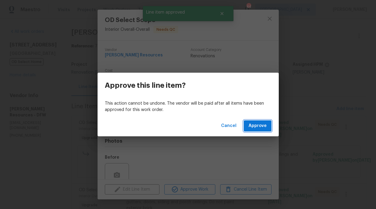
click at [271, 127] on button "Approve" at bounding box center [258, 126] width 28 height 11
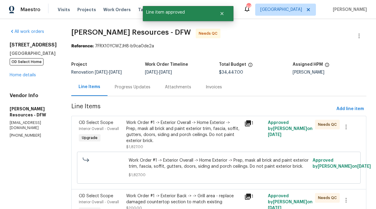
click at [193, 131] on div "Work Order #1 -> Exterior Overall -> Home Exterior -> Prep, mask all brick and …" at bounding box center [183, 132] width 115 height 24
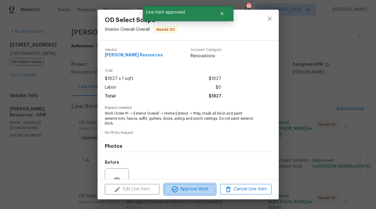
click at [191, 187] on span "Approve Work" at bounding box center [189, 190] width 47 height 8
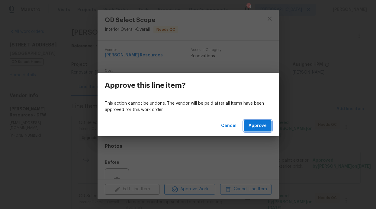
click at [258, 129] on span "Approve" at bounding box center [258, 126] width 18 height 8
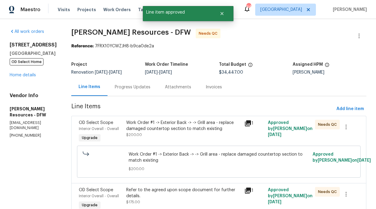
click at [186, 122] on div "Work Order #1 -> Exterior Back -> -> Grill area - replace damaged countertop se…" at bounding box center [183, 126] width 115 height 12
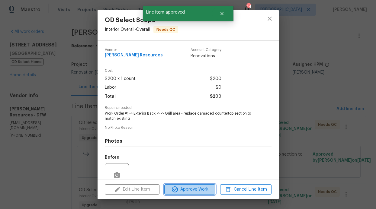
click at [189, 185] on button "Approve Work" at bounding box center [189, 190] width 51 height 11
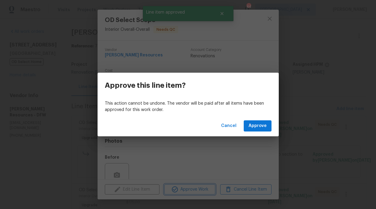
click at [189, 186] on div "Approve this line item? This action cannot be undone. The vendor will be paid a…" at bounding box center [188, 104] width 376 height 209
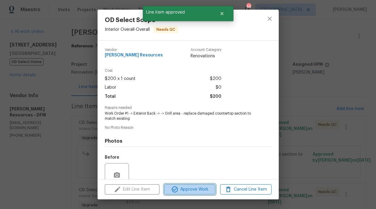
click at [192, 188] on span "Approve Work" at bounding box center [189, 190] width 47 height 8
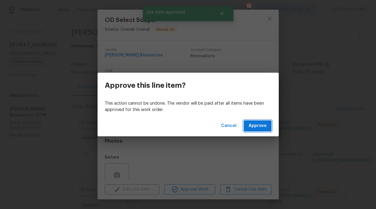
click at [252, 130] on button "Approve" at bounding box center [258, 126] width 28 height 11
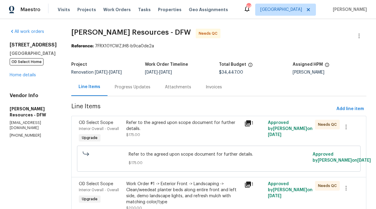
click at [205, 128] on div "Refer to the agreed upon scope document for further details." at bounding box center [183, 126] width 115 height 12
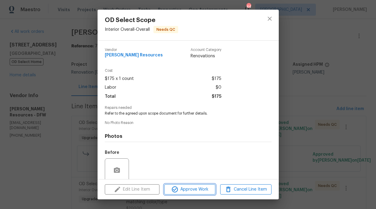
click at [201, 187] on span "Approve Work" at bounding box center [189, 190] width 47 height 8
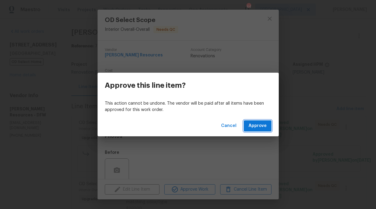
click at [259, 130] on button "Approve" at bounding box center [258, 126] width 28 height 11
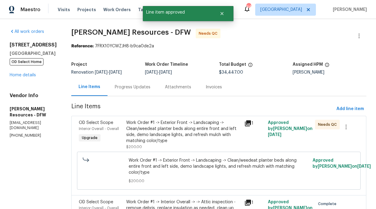
click at [207, 131] on div "Work Order #1 -> Exterior Front -> Landscaping -> Clean/weedeat planter beds al…" at bounding box center [183, 132] width 115 height 24
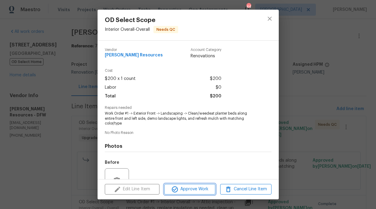
click at [196, 189] on span "Approve Work" at bounding box center [189, 190] width 47 height 8
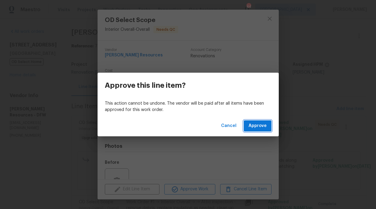
click at [258, 129] on span "Approve" at bounding box center [258, 126] width 18 height 8
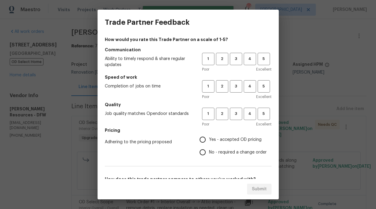
scroll to position [1, 0]
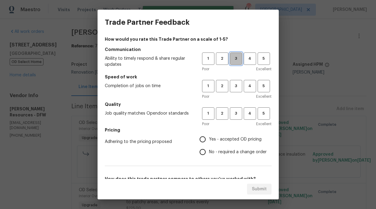
click at [231, 62] on span "3" at bounding box center [236, 58] width 11 height 7
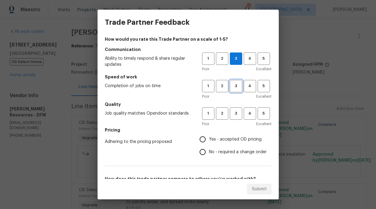
click at [231, 86] on span "3" at bounding box center [236, 86] width 11 height 7
click at [231, 114] on span "3" at bounding box center [236, 113] width 11 height 7
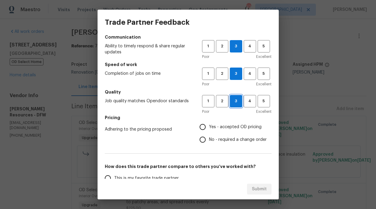
scroll to position [44, 0]
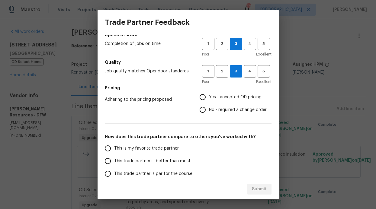
click at [205, 100] on input "Yes - accepted OD pricing" at bounding box center [202, 97] width 13 height 13
radio input "true"
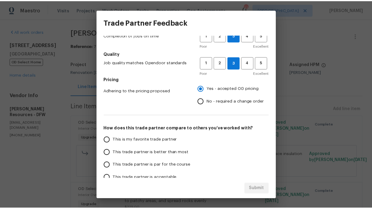
scroll to position [57, 0]
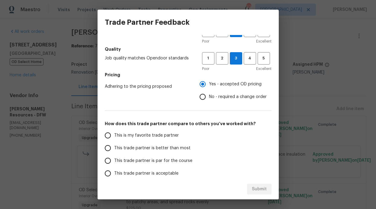
click at [163, 160] on span "This trade partner is par for the course" at bounding box center [153, 161] width 78 height 6
click at [114, 160] on input "This trade partner is par for the course" at bounding box center [108, 161] width 13 height 13
click at [260, 189] on span "Submit" at bounding box center [259, 190] width 15 height 8
radio input "true"
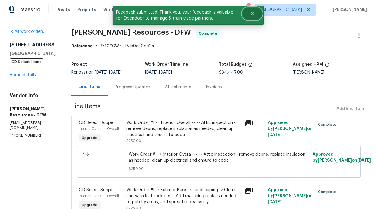
click at [248, 11] on button "Close" at bounding box center [252, 14] width 20 height 12
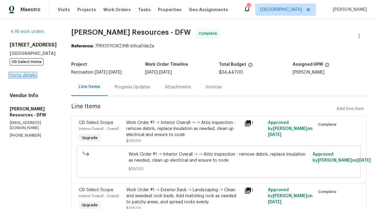
click at [20, 74] on link "Home details" at bounding box center [23, 75] width 26 height 4
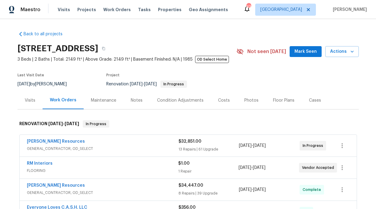
click at [137, 98] on div "Notes" at bounding box center [137, 101] width 12 height 6
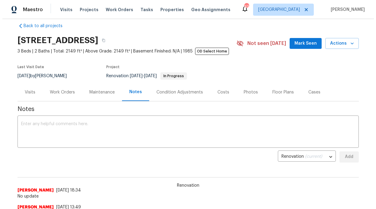
scroll to position [8, 0]
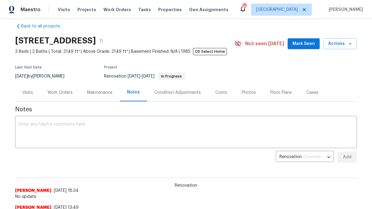
click at [63, 94] on div "Work Orders" at bounding box center [59, 93] width 25 height 6
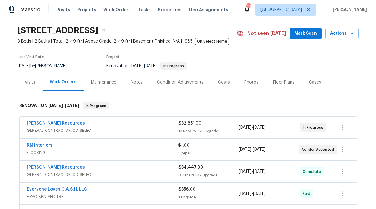
scroll to position [94, 0]
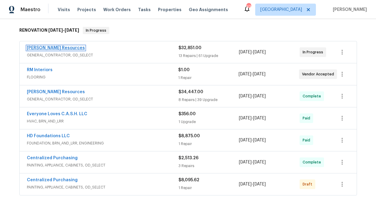
click at [51, 49] on link "[PERSON_NAME] Resources" at bounding box center [56, 48] width 58 height 4
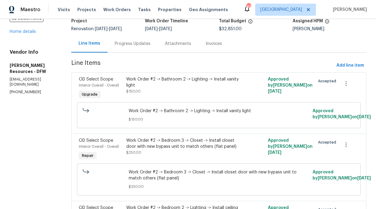
click at [147, 44] on div "Progress Updates" at bounding box center [133, 44] width 36 height 6
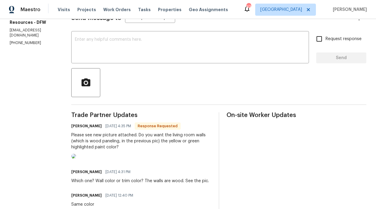
scroll to position [158, 0]
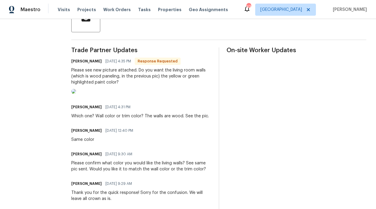
click at [76, 94] on img at bounding box center [73, 91] width 5 height 5
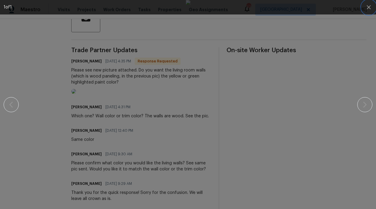
click at [369, 6] on icon "button" at bounding box center [368, 7] width 7 height 7
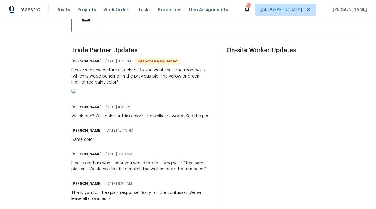
scroll to position [0, 0]
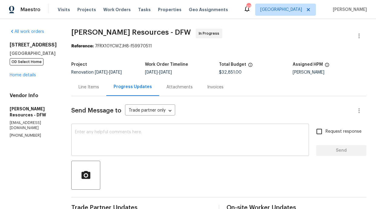
click at [163, 127] on div "x ​" at bounding box center [190, 140] width 238 height 31
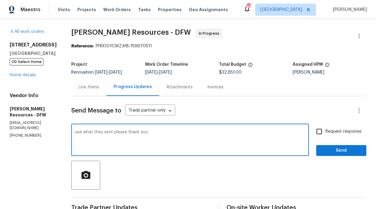
type textarea "use what they sent please thank you"
click at [321, 152] on span "Send" at bounding box center [341, 151] width 40 height 8
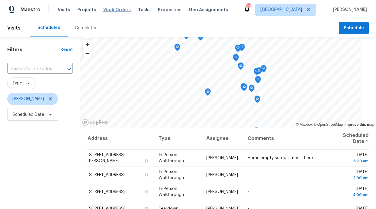
click at [108, 8] on span "Work Orders" at bounding box center [116, 10] width 27 height 6
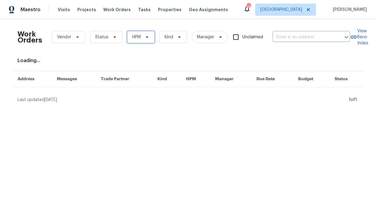
click at [130, 41] on span "HPM" at bounding box center [140, 37] width 27 height 12
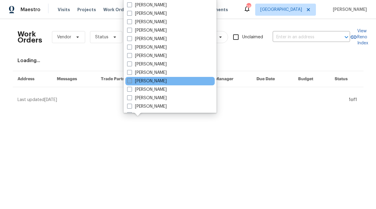
scroll to position [337, 0]
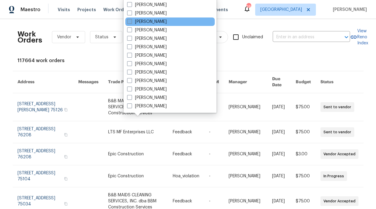
click at [136, 24] on label "[PERSON_NAME]" at bounding box center [147, 22] width 40 height 6
click at [131, 23] on input "[PERSON_NAME]" at bounding box center [129, 21] width 4 height 4
checkbox input "true"
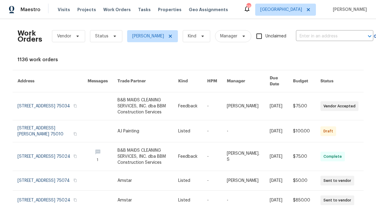
scroll to position [1, 0]
click at [111, 41] on span "Status" at bounding box center [106, 36] width 32 height 12
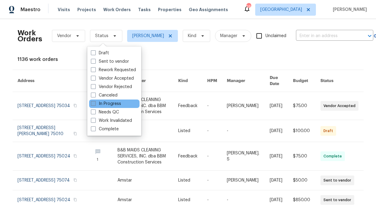
click at [108, 102] on label "In Progress" at bounding box center [106, 104] width 30 height 6
click at [95, 102] on input "In Progress" at bounding box center [93, 103] width 4 height 4
checkbox input "true"
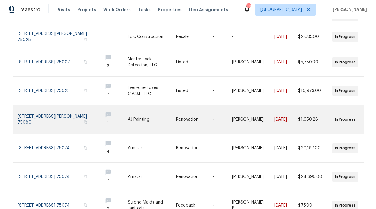
scroll to position [176, 0]
